Goal: Obtain resource: Obtain resource

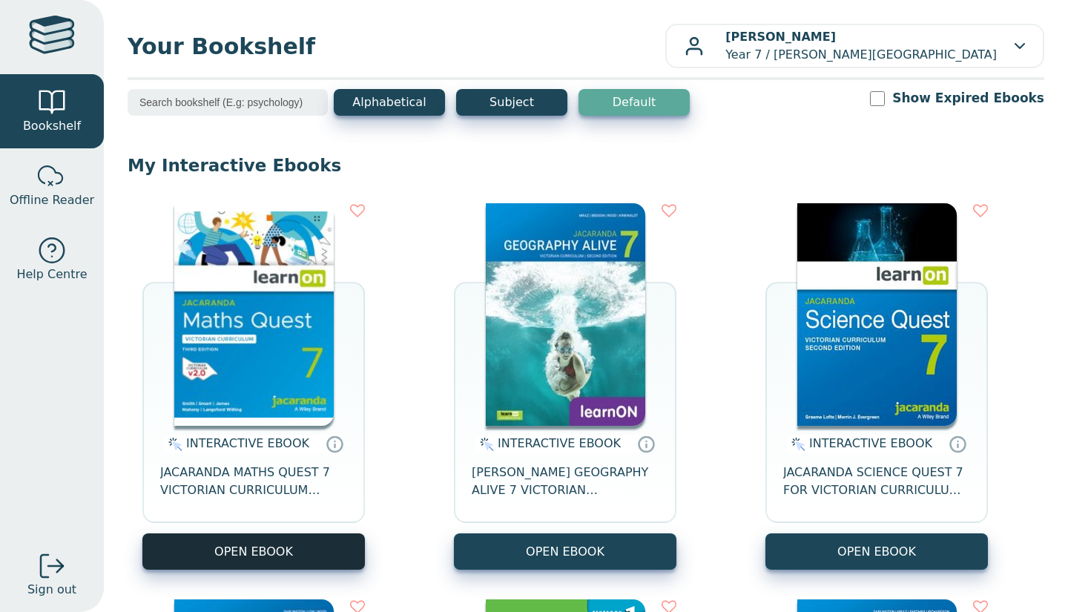
click at [299, 555] on button "OPEN EBOOK" at bounding box center [253, 551] width 222 height 36
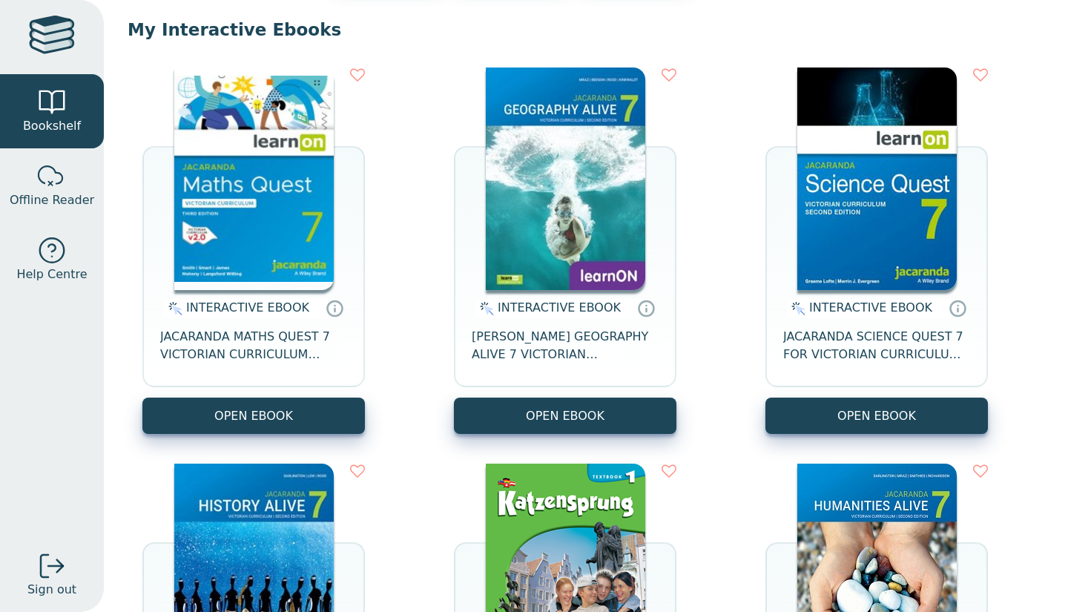
scroll to position [136, 0]
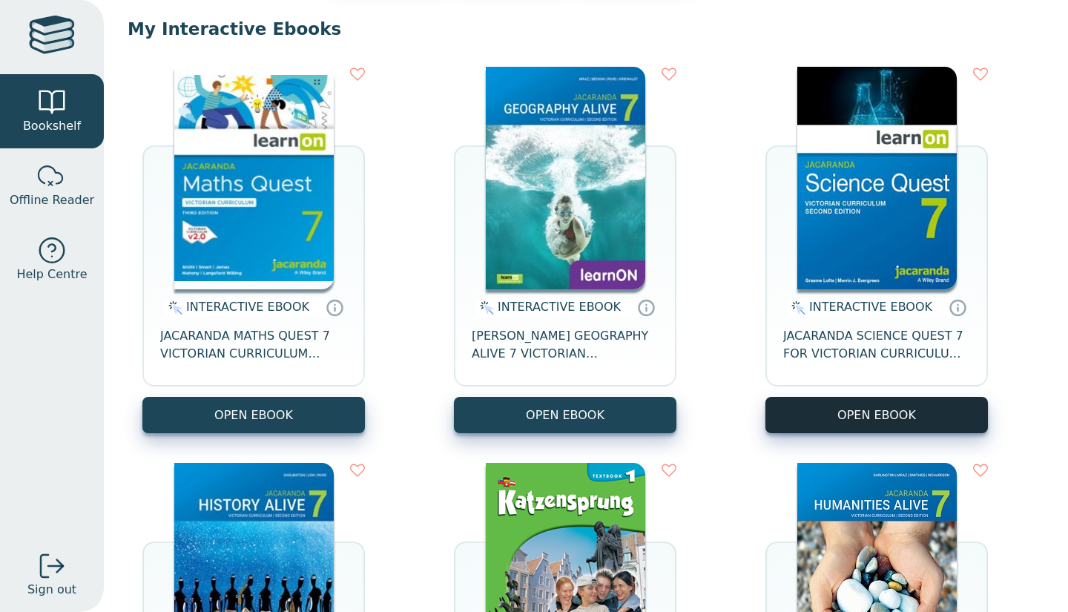
click at [796, 416] on button "OPEN EBOOK" at bounding box center [876, 415] width 222 height 36
